Goal: Task Accomplishment & Management: Use online tool/utility

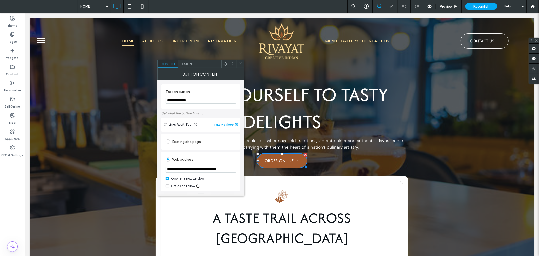
drag, startPoint x: 202, startPoint y: 112, endPoint x: 153, endPoint y: 98, distance: 50.6
type input "**********"
click at [197, 141] on div "Existing site page" at bounding box center [200, 141] width 71 height 8
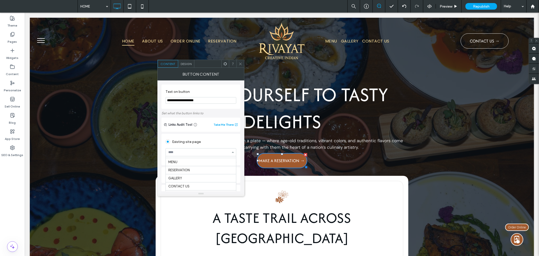
scroll to position [15, 0]
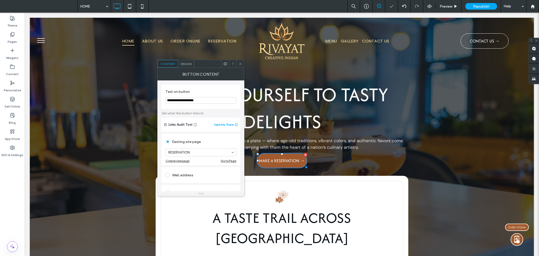
click at [233, 133] on div "**********" at bounding box center [200, 194] width 79 height 154
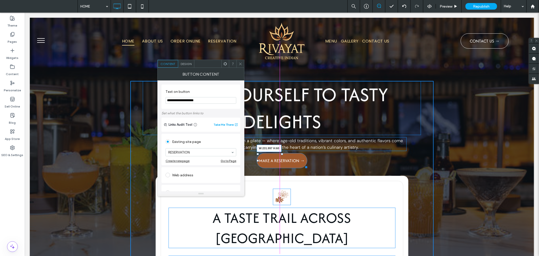
drag, startPoint x: 303, startPoint y: 165, endPoint x: 307, endPoint y: 165, distance: 4.0
click at [307, 165] on div at bounding box center [305, 166] width 4 height 4
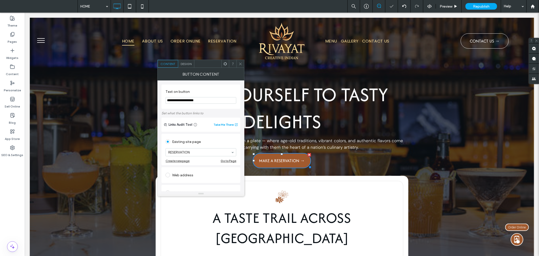
click at [240, 66] on span at bounding box center [240, 64] width 4 height 8
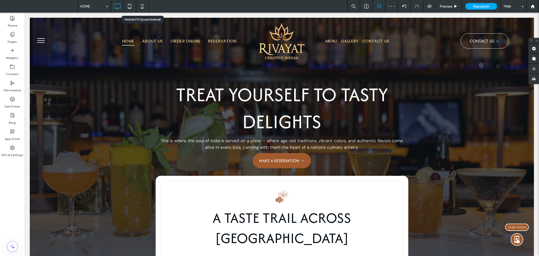
click at [144, 4] on icon at bounding box center [142, 6] width 10 height 10
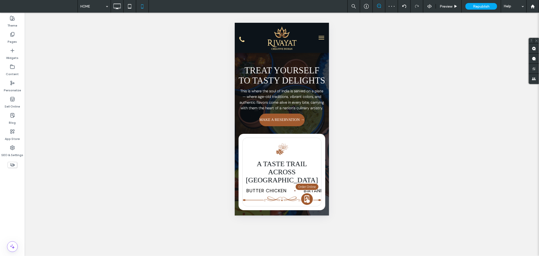
scroll to position [0, 0]
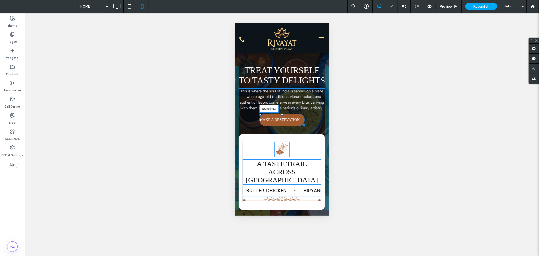
drag, startPoint x: 302, startPoint y: 140, endPoint x: 307, endPoint y: 140, distance: 5.1
click at [304, 126] on div at bounding box center [303, 124] width 4 height 4
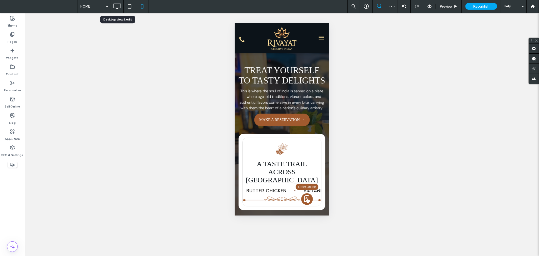
click at [120, 4] on icon at bounding box center [117, 6] width 10 height 10
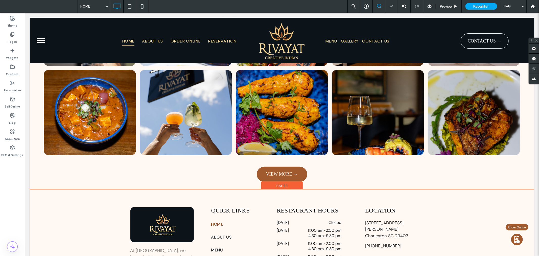
scroll to position [1647, 0]
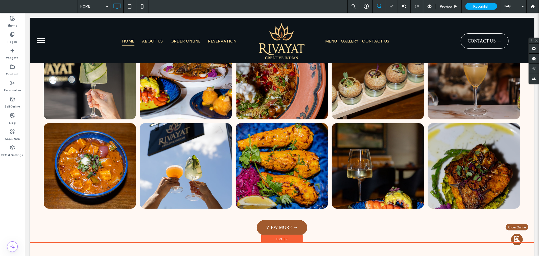
click at [515, 238] on img at bounding box center [516, 240] width 13 height 13
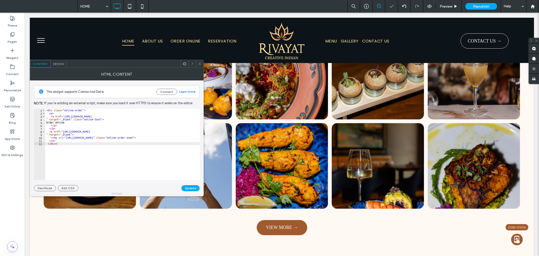
click at [64, 108] on div "This widget supports Connected Data Connect Learn more Note: If you’re adding a…" at bounding box center [117, 135] width 166 height 111
click at [65, 111] on div "< div class = "online-order" > < p > < a href = "[URL][DOMAIN_NAME] " target = …" at bounding box center [134, 145] width 179 height 73
click at [193, 188] on button "Update" at bounding box center [190, 188] width 18 height 6
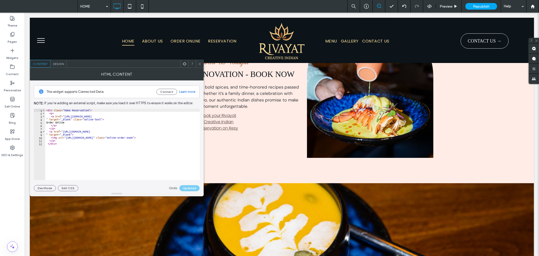
scroll to position [1163, 0]
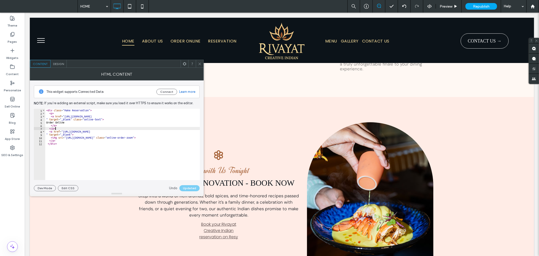
click at [135, 129] on div "< div class = "Make Reservation" > < p > < a href = "[URL][DOMAIN_NAME] " targe…" at bounding box center [134, 145] width 179 height 73
click at [140, 110] on div "< div class = "Make Reservation" > < p > < a href = "[URL][DOMAIN_NAME] " targe…" at bounding box center [134, 145] width 179 height 73
click at [192, 188] on button "Update" at bounding box center [190, 188] width 18 height 6
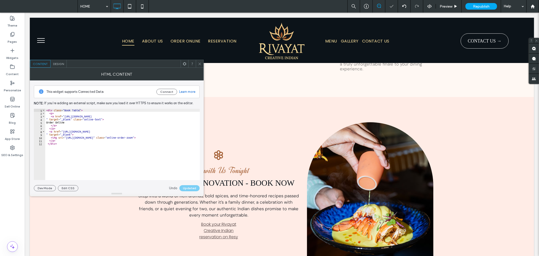
type textarea "**********"
click at [115, 121] on div "< div class = "Book Table" > < p > < a href = "[URL][DOMAIN_NAME] " target = "_…" at bounding box center [134, 145] width 179 height 73
click at [199, 61] on span at bounding box center [200, 64] width 4 height 8
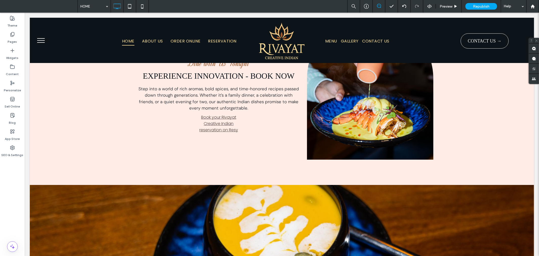
scroll to position [1163, 0]
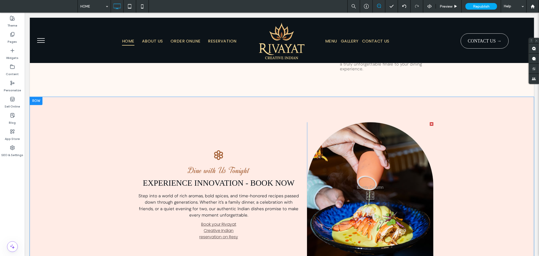
click at [519, 242] on div "Dine with Us Tonight EXPERIENCE INNOVATION - BOOK NOW Step into a world of rich…" at bounding box center [282, 193] width 504 height 195
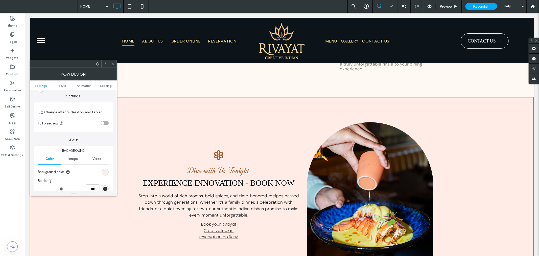
scroll to position [0, 0]
click at [111, 63] on icon at bounding box center [113, 64] width 4 height 4
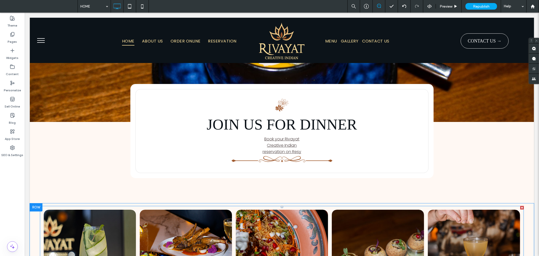
scroll to position [1780, 0]
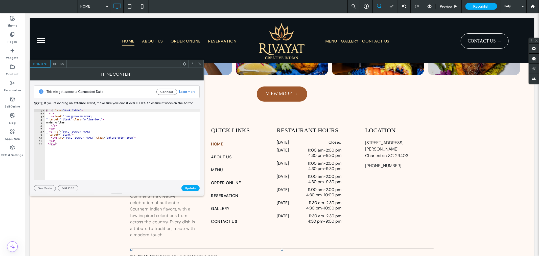
click at [125, 117] on div "< div class = "Book Table" > < p > < a href = "[URL][DOMAIN_NAME] " target = "_…" at bounding box center [134, 145] width 179 height 73
click at [81, 112] on div "< div class = "Book Table" > < p > < a href = "[URL][DOMAIN_NAME] " target = "_…" at bounding box center [134, 145] width 179 height 73
click at [65, 115] on div "< div class = "Book A Table" > < p > < a href = "[URL][DOMAIN_NAME] " target = …" at bounding box center [134, 145] width 179 height 73
paste textarea "**********"
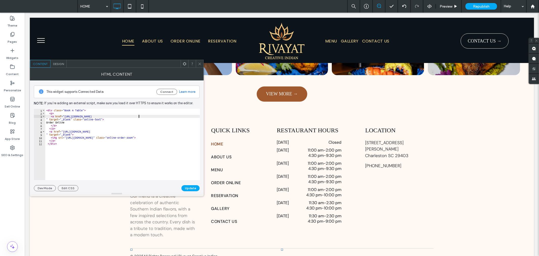
click at [64, 133] on div "< div class = "Book A Table" > < p > < a href = "[URL][DOMAIN_NAME] " target = …" at bounding box center [134, 145] width 179 height 73
paste textarea "**********"
type textarea "**********"
click at [193, 187] on button "Update" at bounding box center [190, 188] width 18 height 6
click at [200, 64] on icon at bounding box center [200, 64] width 4 height 4
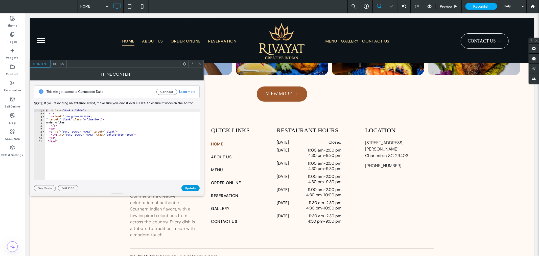
click at [187, 186] on button "Update" at bounding box center [190, 188] width 18 height 6
click at [199, 60] on span at bounding box center [200, 64] width 4 height 8
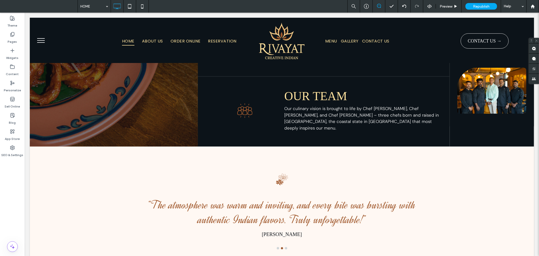
scroll to position [926, 0]
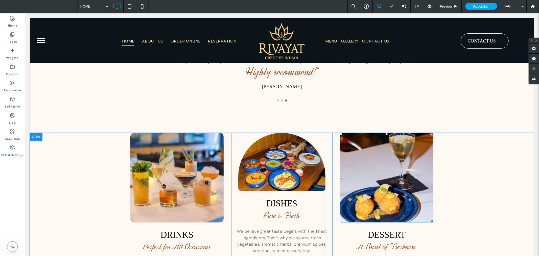
click at [386, 166] on img at bounding box center [385, 176] width 93 height 89
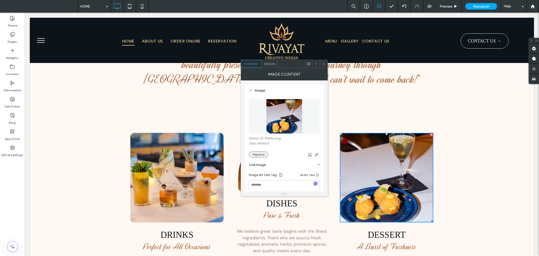
click at [263, 155] on button "Replace" at bounding box center [258, 154] width 19 height 6
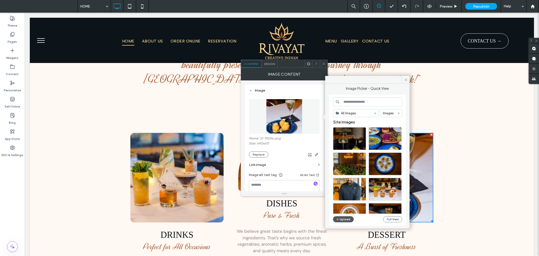
click at [348, 218] on button "Upload" at bounding box center [343, 219] width 21 height 6
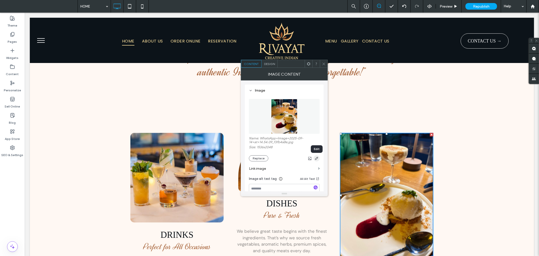
click at [317, 158] on icon "button" at bounding box center [316, 158] width 4 height 4
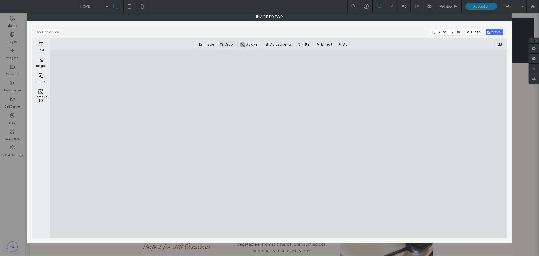
click at [228, 43] on button "Crop" at bounding box center [226, 44] width 17 height 6
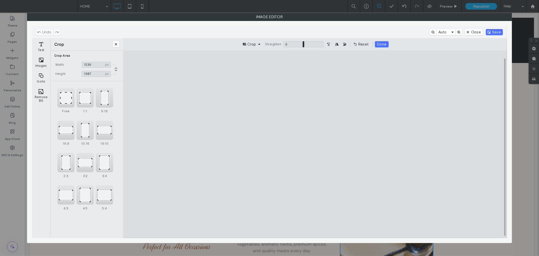
type input "****"
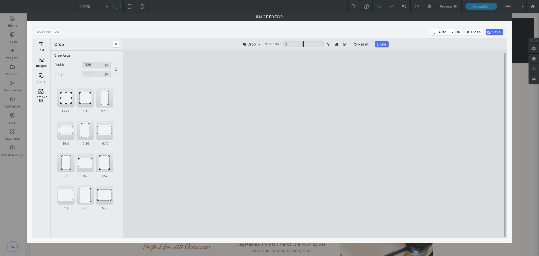
type input "****"
drag, startPoint x: 259, startPoint y: 70, endPoint x: 260, endPoint y: 82, distance: 12.2
click at [315, 144] on cesdk-canvas "Editor canvas" at bounding box center [315, 144] width 0 height 0
type input "****"
drag, startPoint x: 376, startPoint y: 225, endPoint x: 378, endPoint y: 219, distance: 6.7
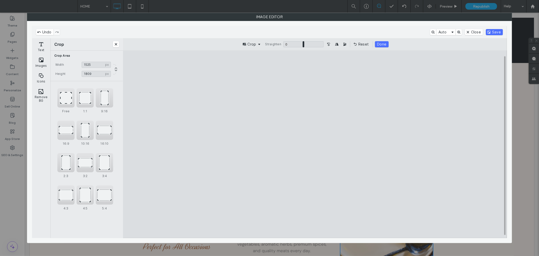
click at [315, 144] on cesdk-canvas "Editor canvas" at bounding box center [315, 144] width 0 height 0
click at [380, 46] on button "Done" at bounding box center [381, 44] width 13 height 6
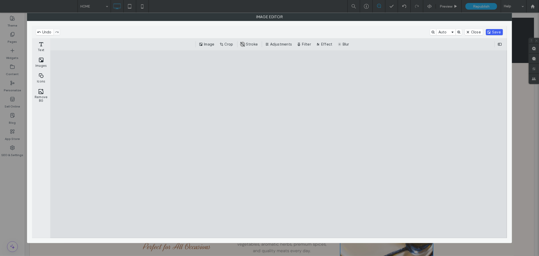
click at [494, 33] on button "Save" at bounding box center [494, 32] width 17 height 6
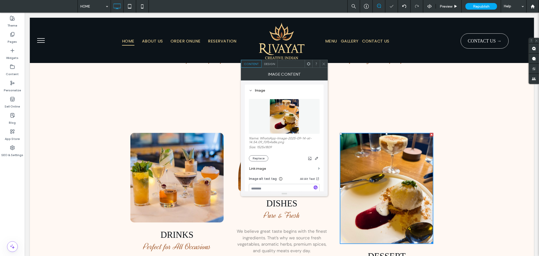
click at [320, 63] on div at bounding box center [324, 64] width 8 height 8
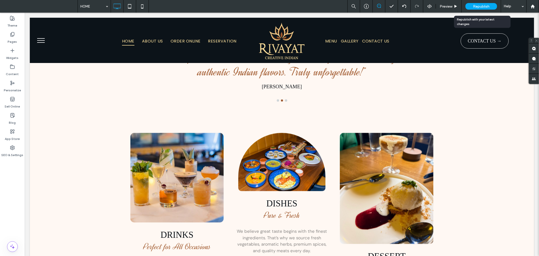
click at [488, 7] on span "Republish" at bounding box center [481, 6] width 16 height 4
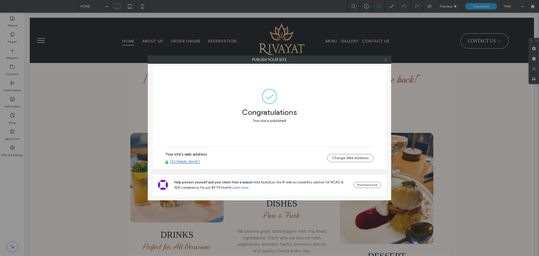
click at [386, 58] on icon at bounding box center [386, 60] width 4 height 4
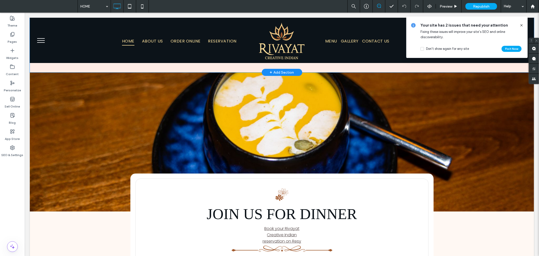
scroll to position [1440, 0]
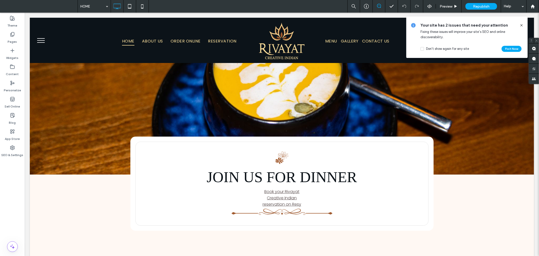
click at [521, 23] on icon at bounding box center [521, 25] width 4 height 4
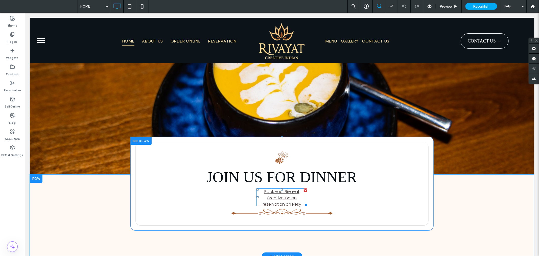
click at [288, 188] on span at bounding box center [281, 197] width 51 height 18
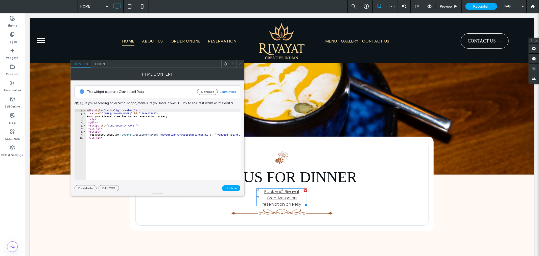
click at [239, 64] on icon at bounding box center [240, 64] width 4 height 4
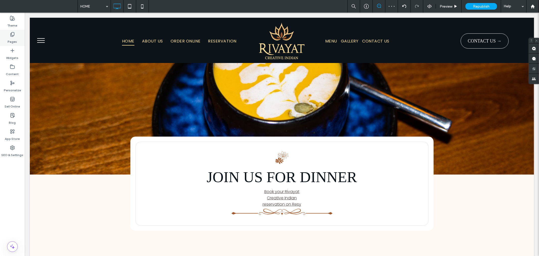
click at [7, 34] on div "Pages" at bounding box center [12, 38] width 25 height 16
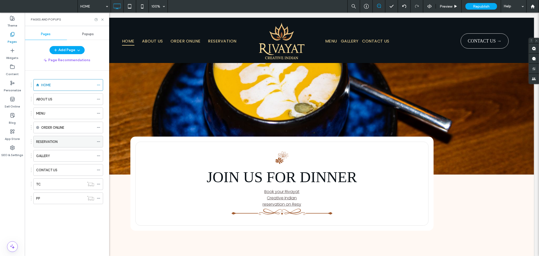
click at [61, 139] on div "RESERVATION" at bounding box center [65, 141] width 58 height 5
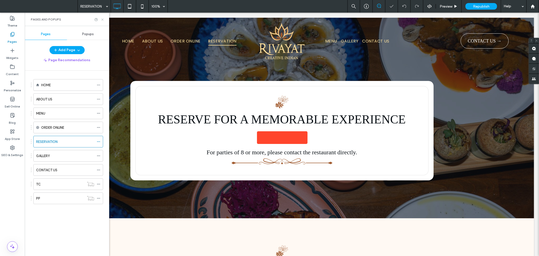
click at [103, 18] on icon at bounding box center [103, 20] width 4 height 4
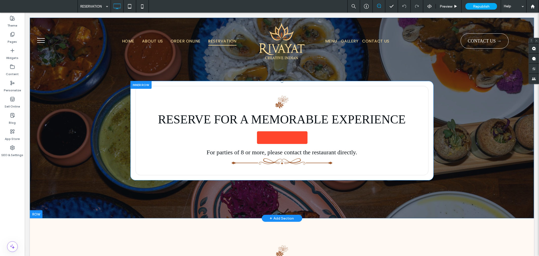
click at [137, 84] on div at bounding box center [140, 85] width 21 height 8
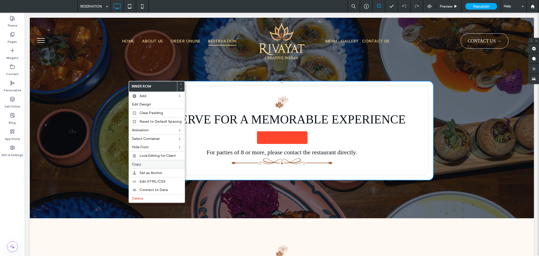
click at [148, 161] on div "Copy" at bounding box center [157, 164] width 56 height 9
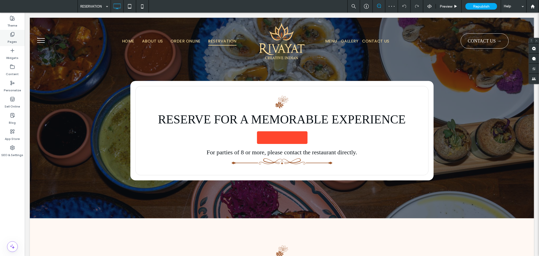
click at [17, 34] on div "Pages" at bounding box center [12, 38] width 25 height 16
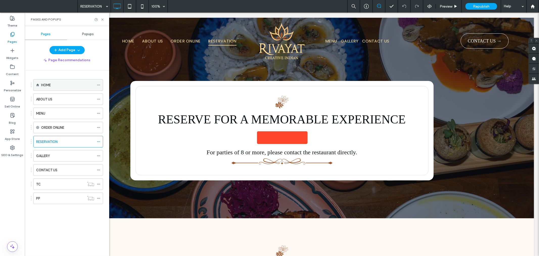
click at [65, 85] on div "HOME" at bounding box center [67, 84] width 53 height 5
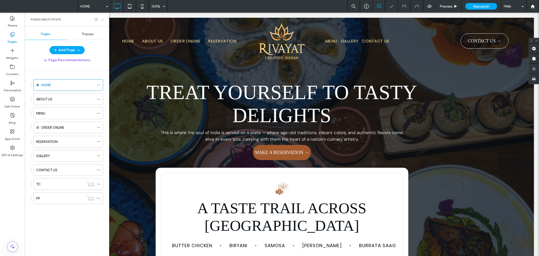
click at [101, 20] on icon at bounding box center [103, 20] width 4 height 4
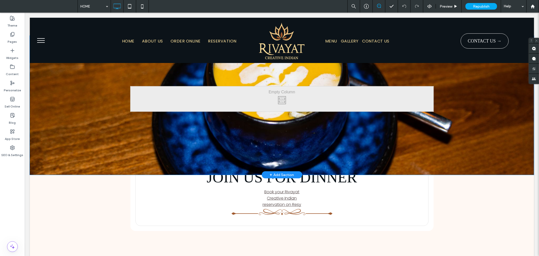
scroll to position [1440, 0]
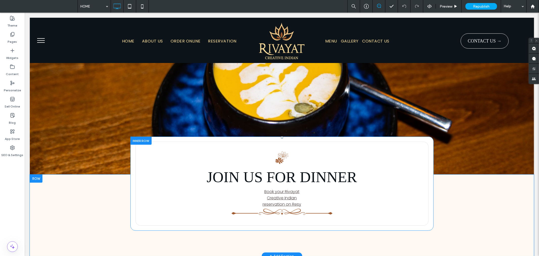
click at [139, 136] on div at bounding box center [140, 140] width 21 height 8
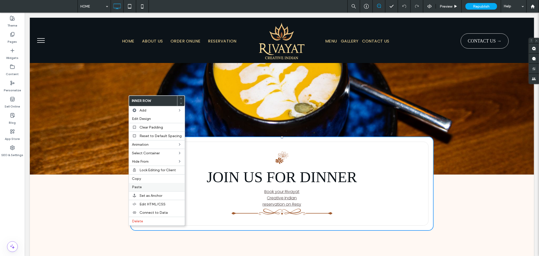
click at [150, 183] on div "Paste" at bounding box center [157, 187] width 56 height 8
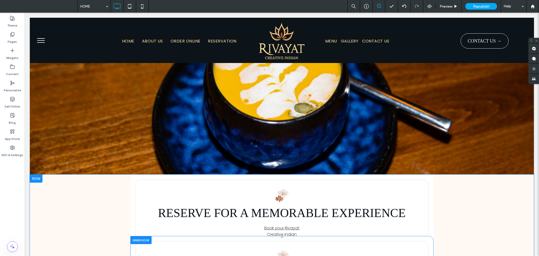
click at [149, 235] on div at bounding box center [140, 239] width 21 height 8
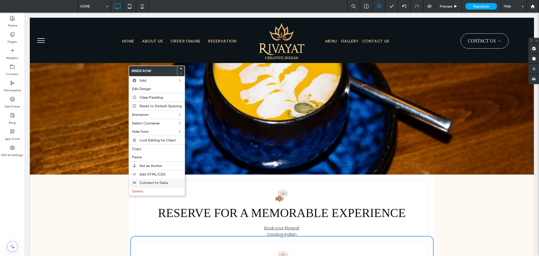
click at [148, 185] on div "Connect to Data" at bounding box center [157, 182] width 56 height 8
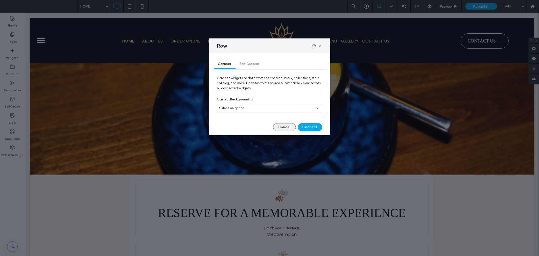
drag, startPoint x: 283, startPoint y: 128, endPoint x: 263, endPoint y: 114, distance: 24.0
click at [283, 128] on button "Cancel" at bounding box center [284, 127] width 23 height 8
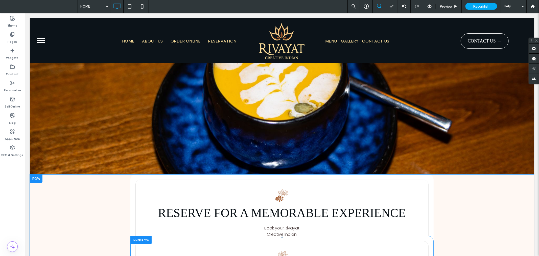
click at [139, 235] on div at bounding box center [140, 239] width 21 height 8
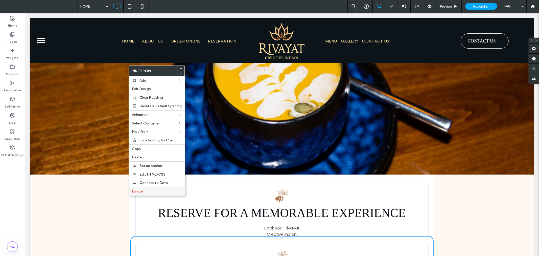
click at [141, 189] on span "Delete" at bounding box center [137, 191] width 11 height 4
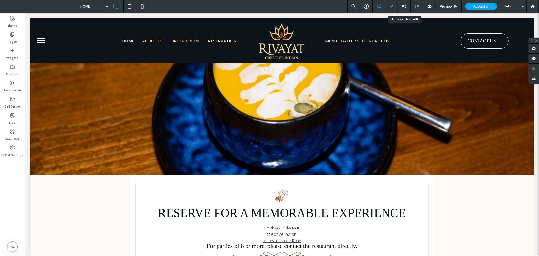
click at [401, 7] on div at bounding box center [404, 6] width 12 height 4
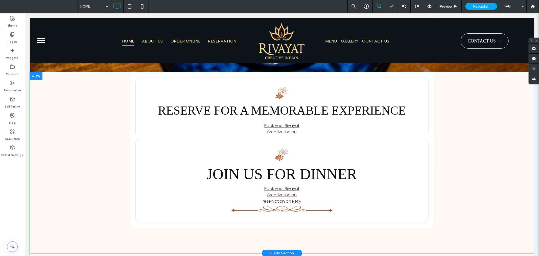
scroll to position [1543, 0]
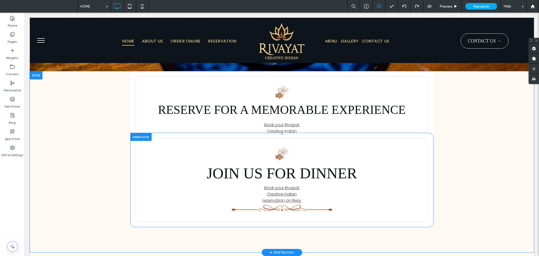
click at [140, 132] on div at bounding box center [140, 136] width 21 height 8
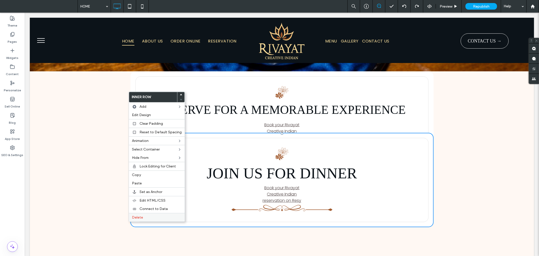
click at [152, 215] on label "Delete" at bounding box center [157, 217] width 50 height 4
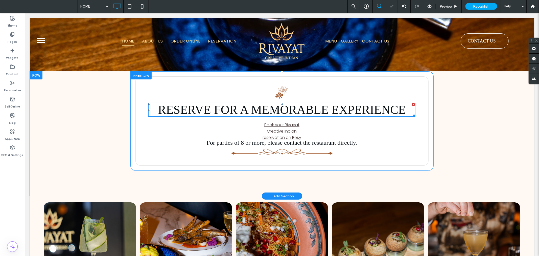
click at [293, 103] on span "RESERVE FOR A MEMORABLE EXPERIENCE" at bounding box center [281, 109] width 247 height 13
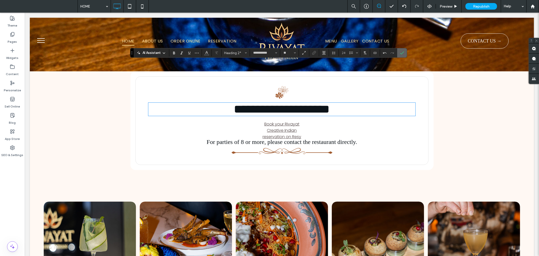
drag, startPoint x: 402, startPoint y: 51, endPoint x: 398, endPoint y: 58, distance: 7.9
click at [402, 51] on icon "Confirm" at bounding box center [402, 53] width 4 height 4
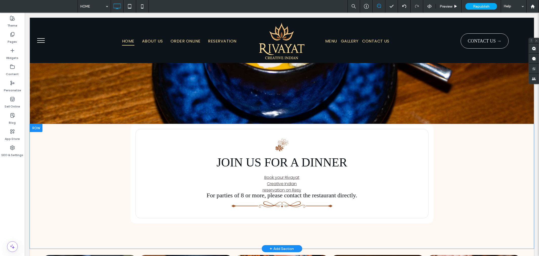
scroll to position [1536, 0]
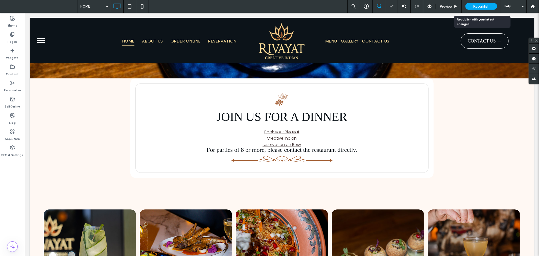
click at [484, 4] on span "Republish" at bounding box center [481, 6] width 16 height 4
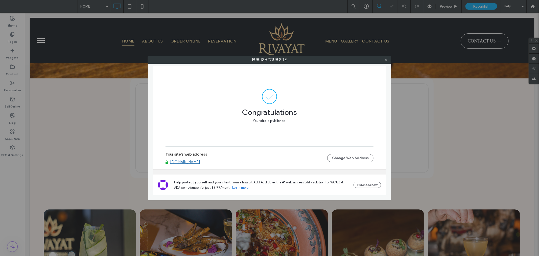
click at [386, 58] on icon at bounding box center [386, 60] width 4 height 4
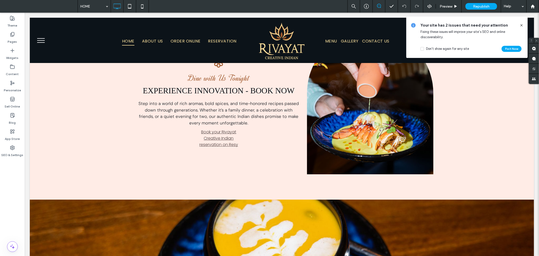
scroll to position [1228, 0]
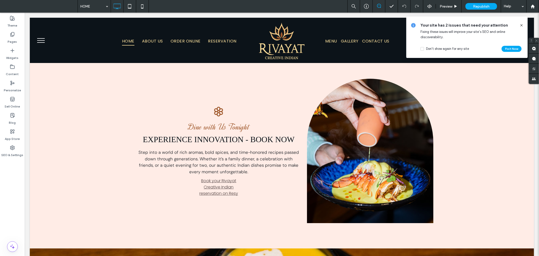
drag, startPoint x: 521, startPoint y: 24, endPoint x: 349, endPoint y: 68, distance: 177.3
click at [521, 24] on icon at bounding box center [521, 25] width 4 height 4
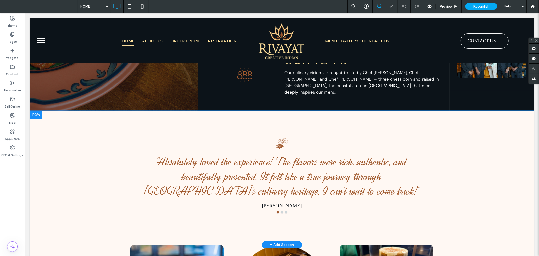
scroll to position [816, 0]
